Goal: Task Accomplishment & Management: Manage account settings

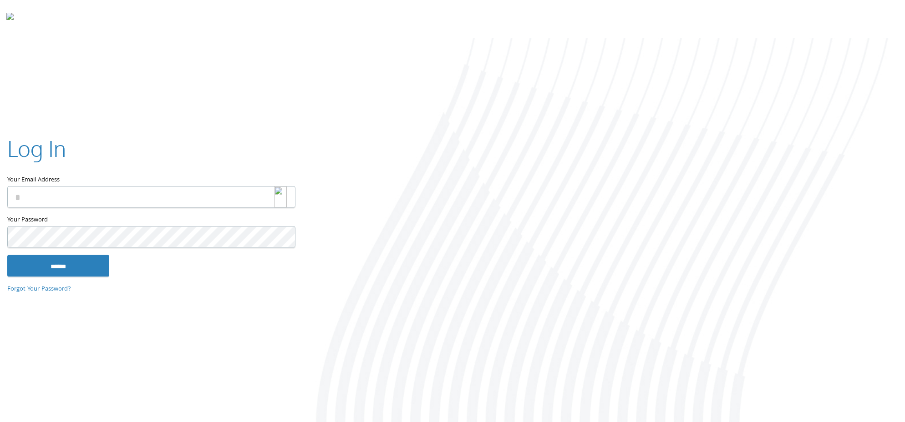
click at [280, 198] on img at bounding box center [280, 197] width 13 height 21
type input "**********"
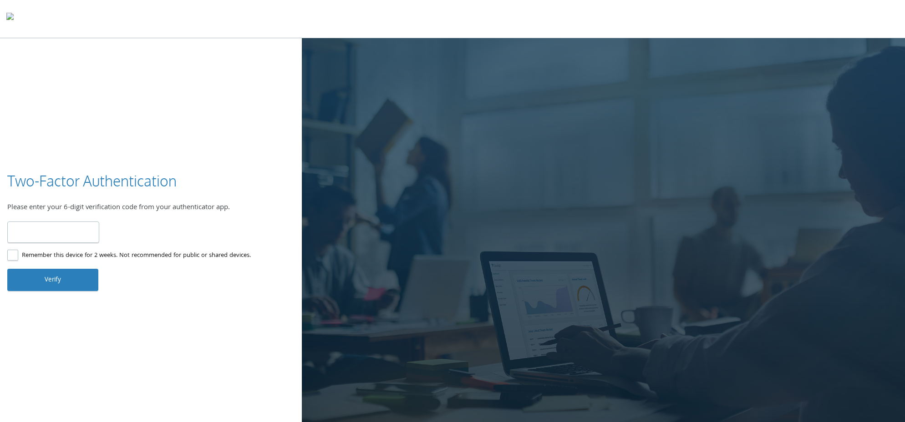
click at [61, 234] on input "number" at bounding box center [53, 232] width 92 height 21
type input "******"
